Goal: Task Accomplishment & Management: Manage account settings

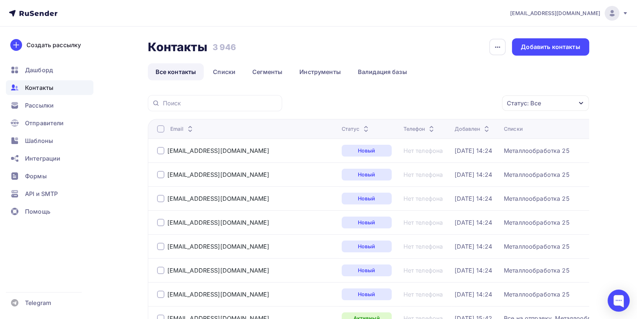
click at [51, 85] on span "Контакты" at bounding box center [39, 87] width 28 height 9
click at [581, 103] on icon "button" at bounding box center [581, 103] width 6 height 6
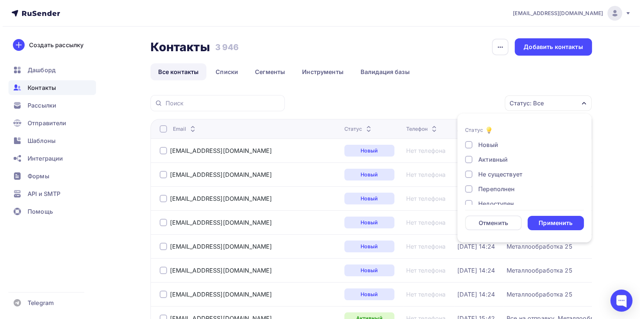
scroll to position [53, 0]
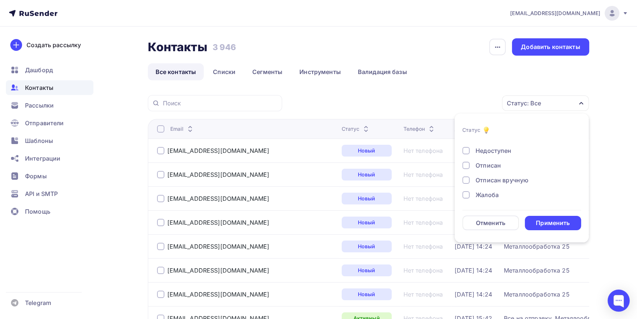
click at [467, 194] on div at bounding box center [465, 194] width 7 height 7
drag, startPoint x: 463, startPoint y: 179, endPoint x: 470, endPoint y: 174, distance: 8.2
click at [464, 178] on div at bounding box center [465, 179] width 7 height 7
click at [465, 166] on div at bounding box center [465, 165] width 7 height 7
click at [544, 220] on div "Применить" at bounding box center [553, 223] width 34 height 8
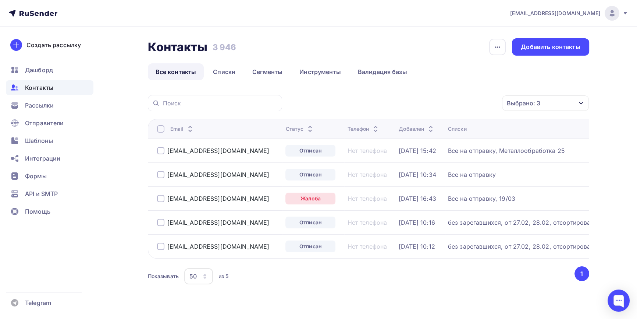
click at [158, 129] on div at bounding box center [160, 128] width 7 height 7
click at [482, 104] on icon "button" at bounding box center [486, 103] width 9 height 9
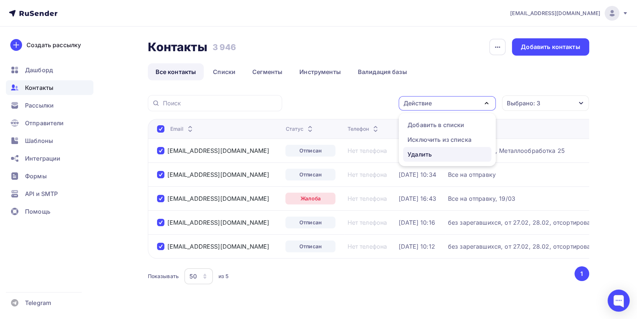
click at [427, 154] on div "Удалить" at bounding box center [420, 154] width 24 height 9
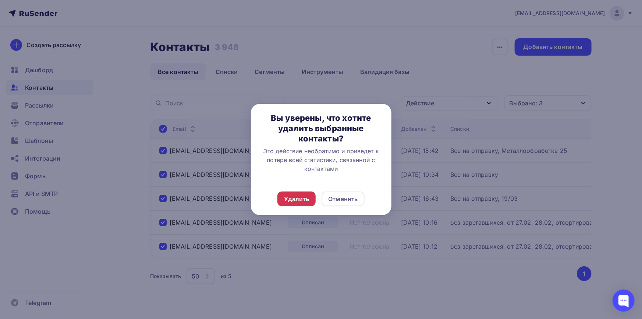
click at [306, 199] on div "Удалить" at bounding box center [296, 198] width 25 height 9
